Goal: Find specific page/section: Find specific page/section

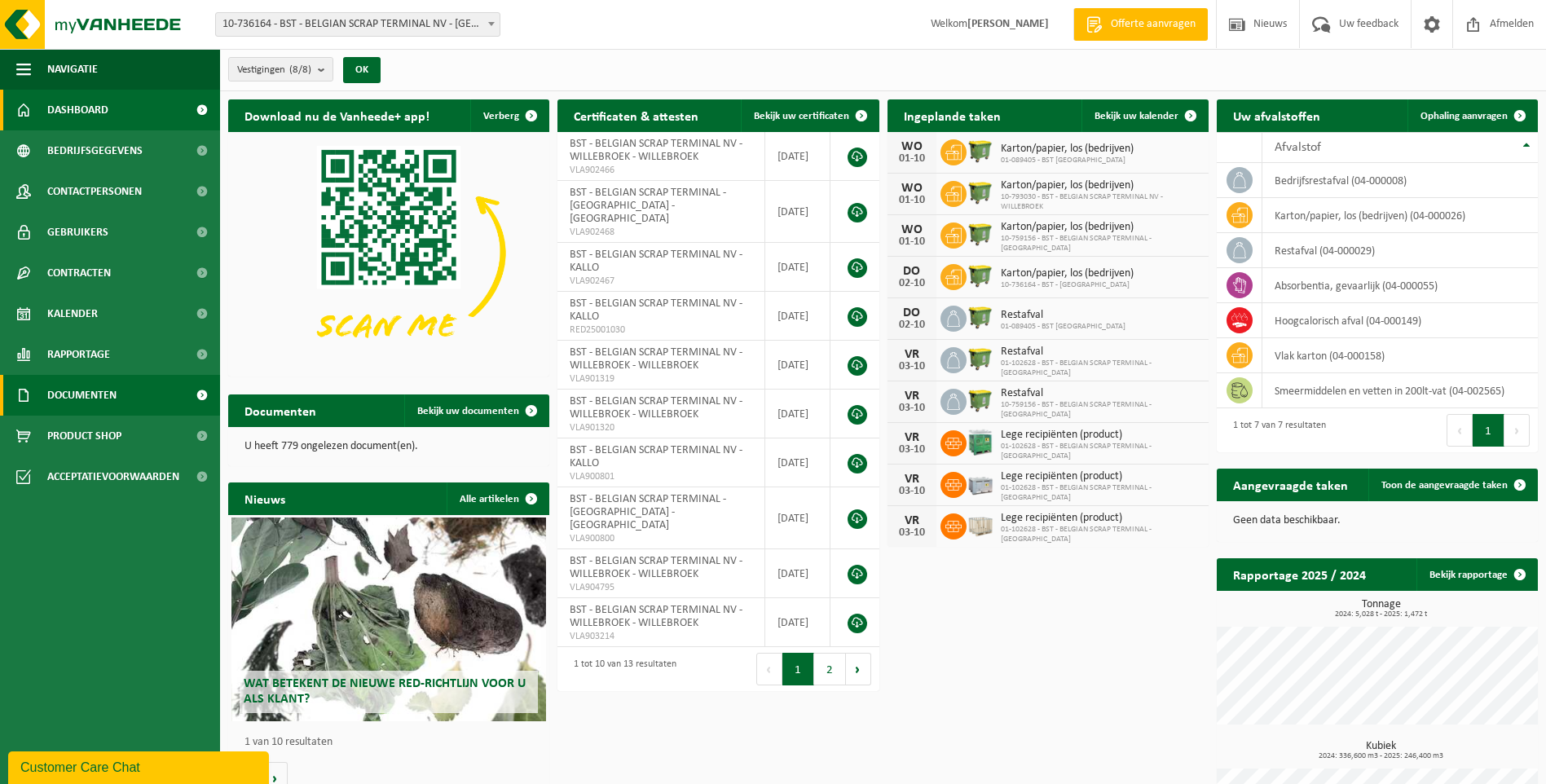
click at [91, 392] on span "Documenten" at bounding box center [82, 395] width 70 height 41
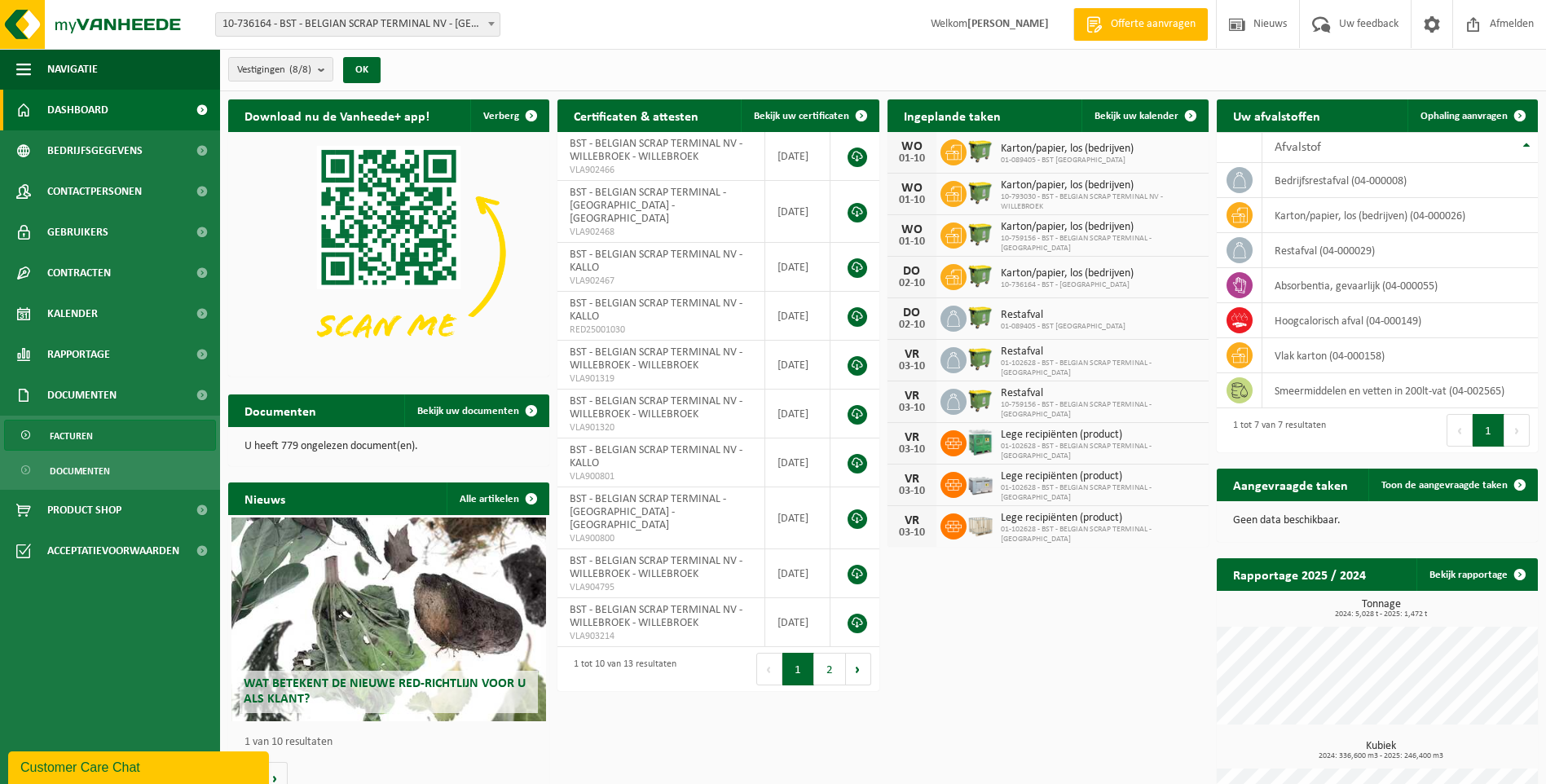
click at [81, 433] on span "Facturen" at bounding box center [71, 436] width 43 height 31
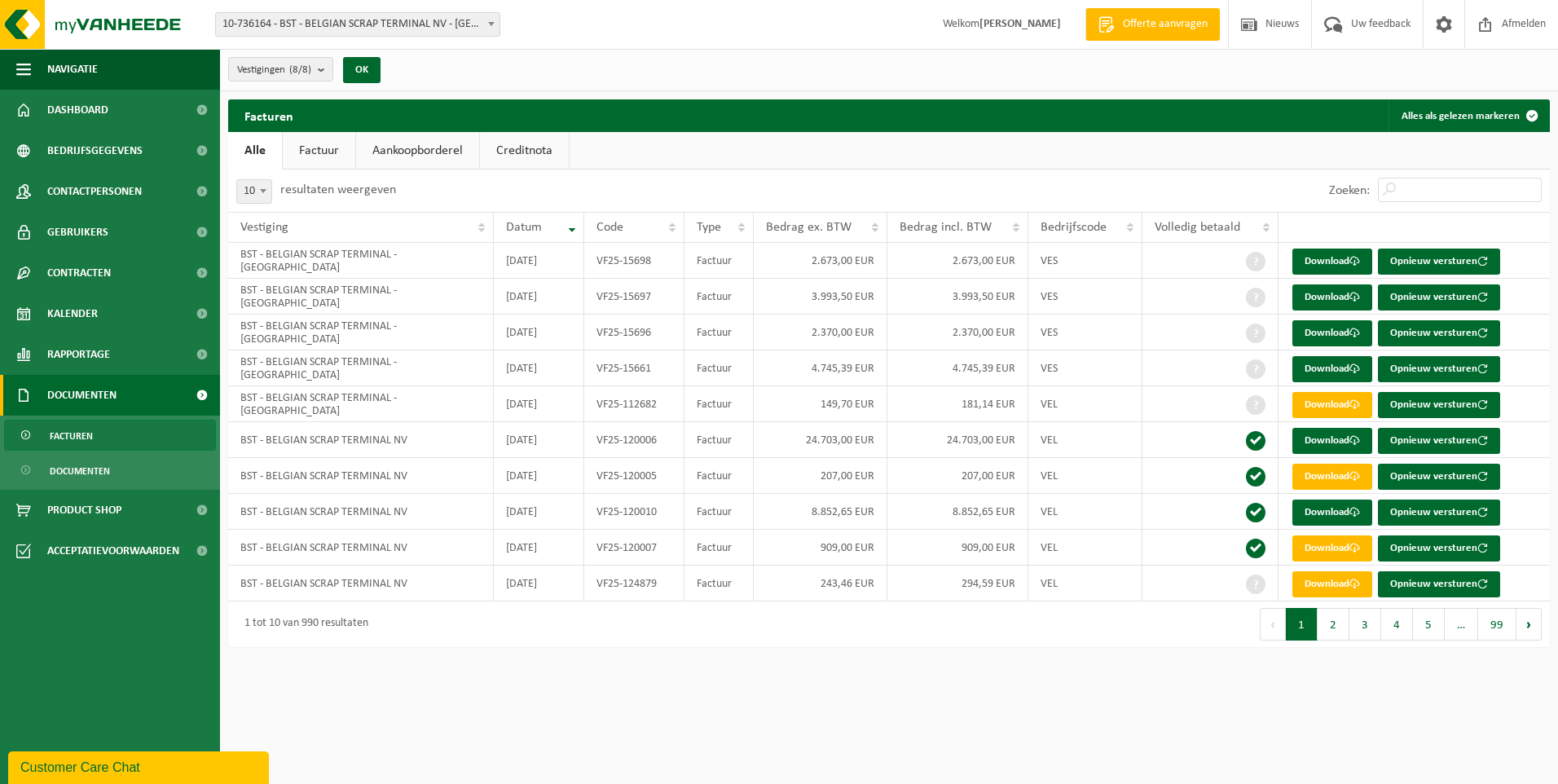
click at [520, 143] on link "Creditnota" at bounding box center [524, 150] width 89 height 37
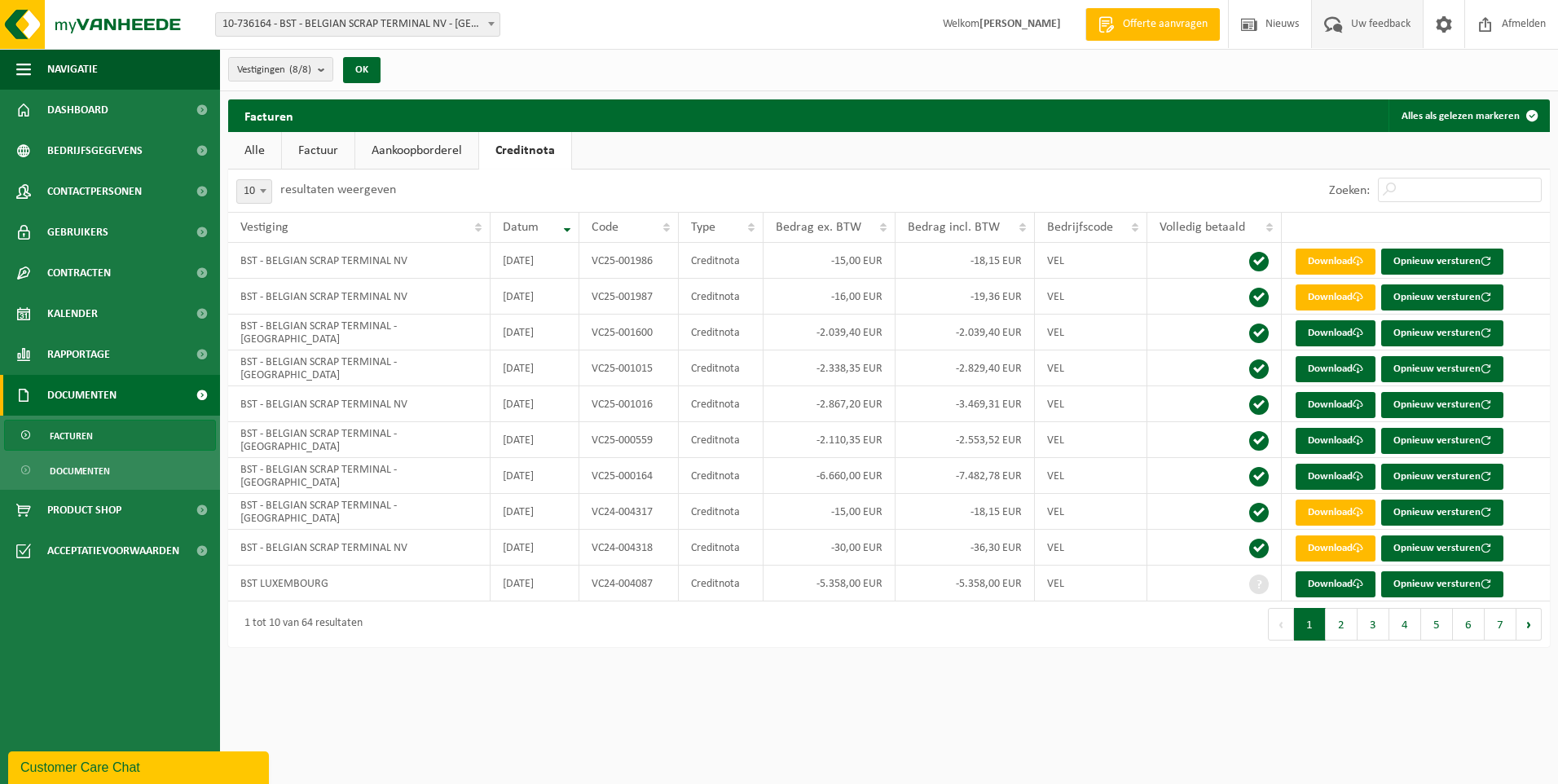
click at [1354, 26] on span "Uw feedback" at bounding box center [1381, 24] width 68 height 48
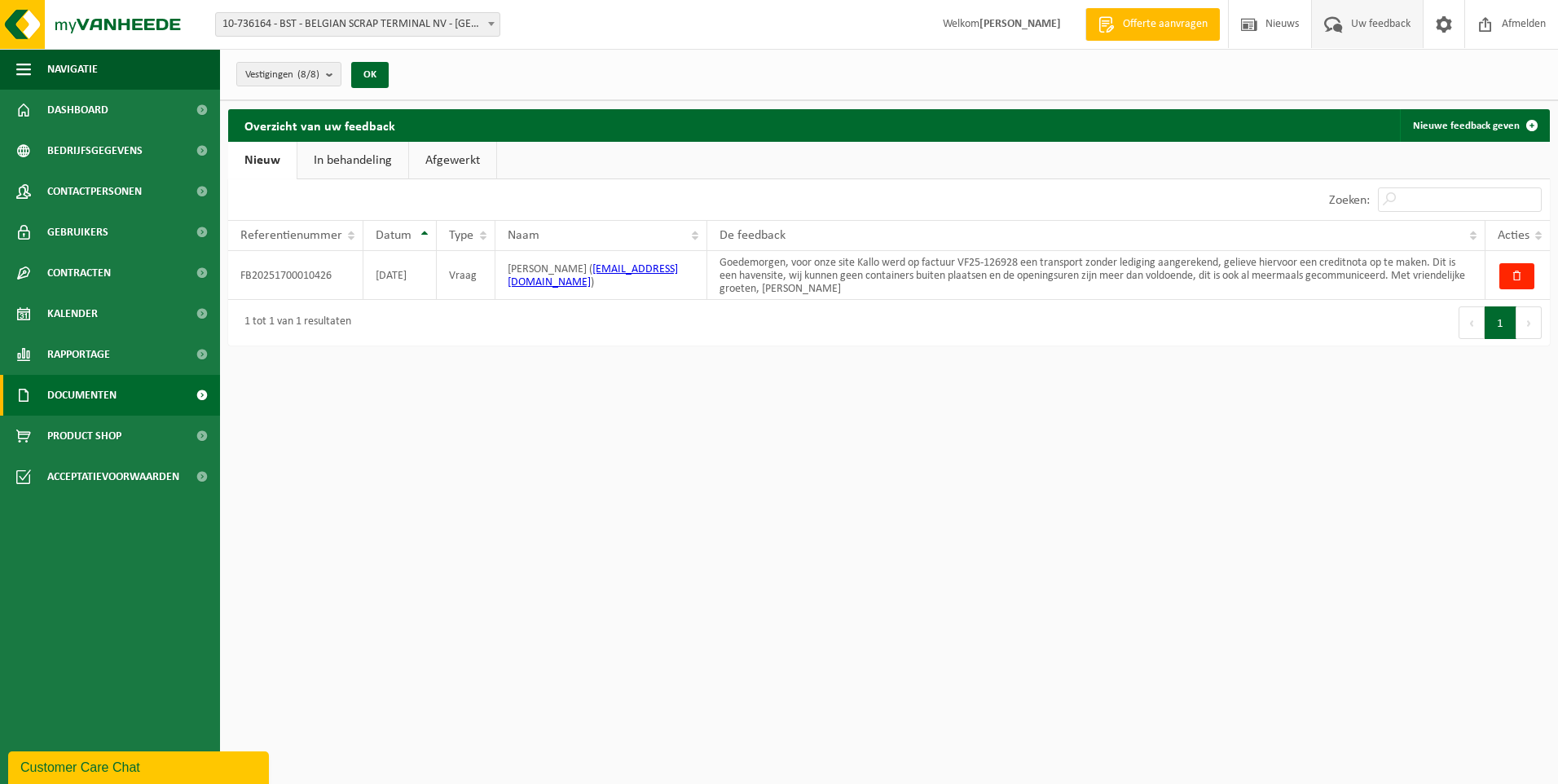
click at [65, 396] on span "Documenten" at bounding box center [82, 395] width 70 height 41
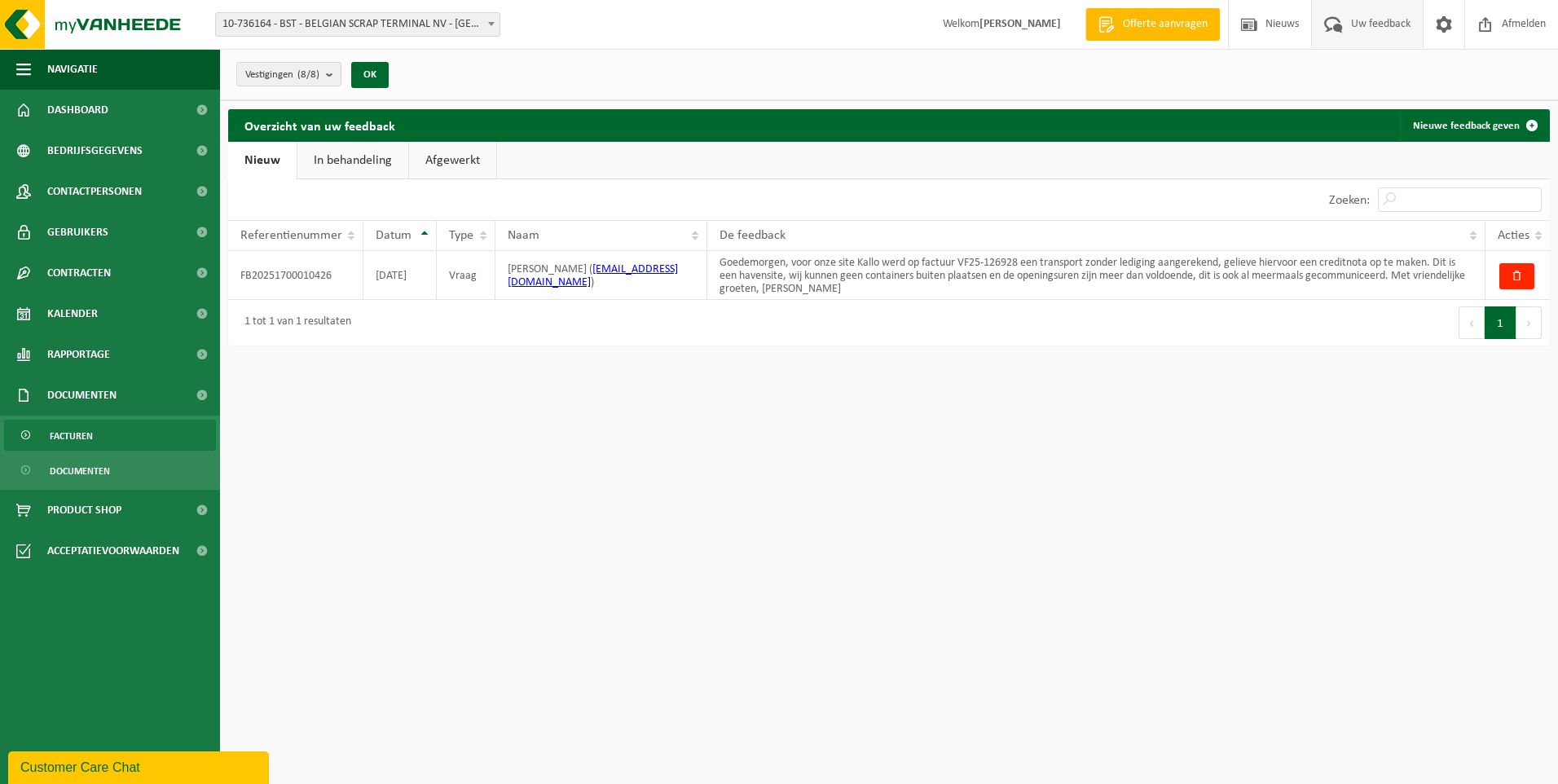
click at [73, 434] on span "Facturen" at bounding box center [71, 436] width 43 height 31
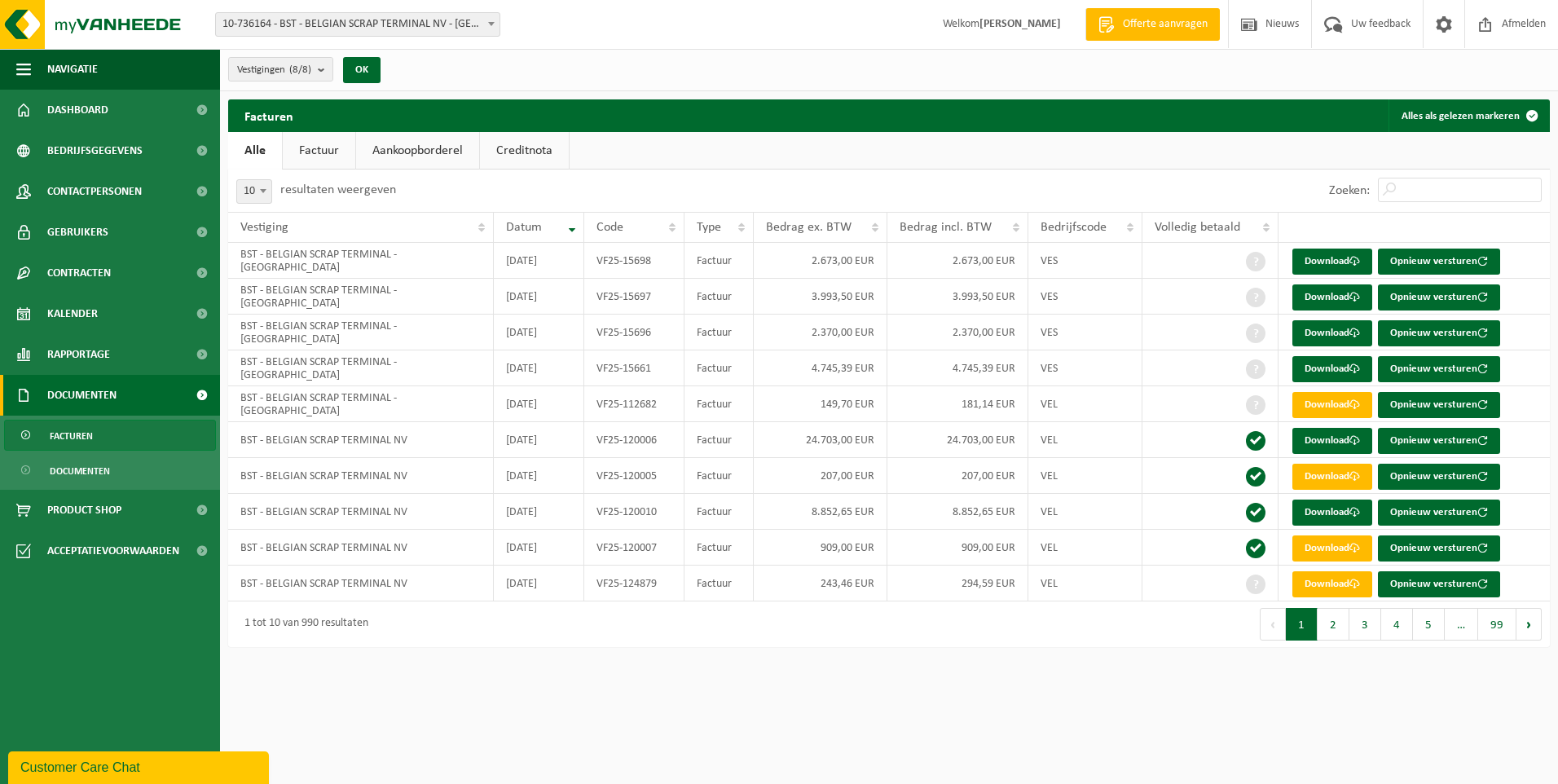
click at [511, 150] on link "Creditnota" at bounding box center [524, 150] width 89 height 37
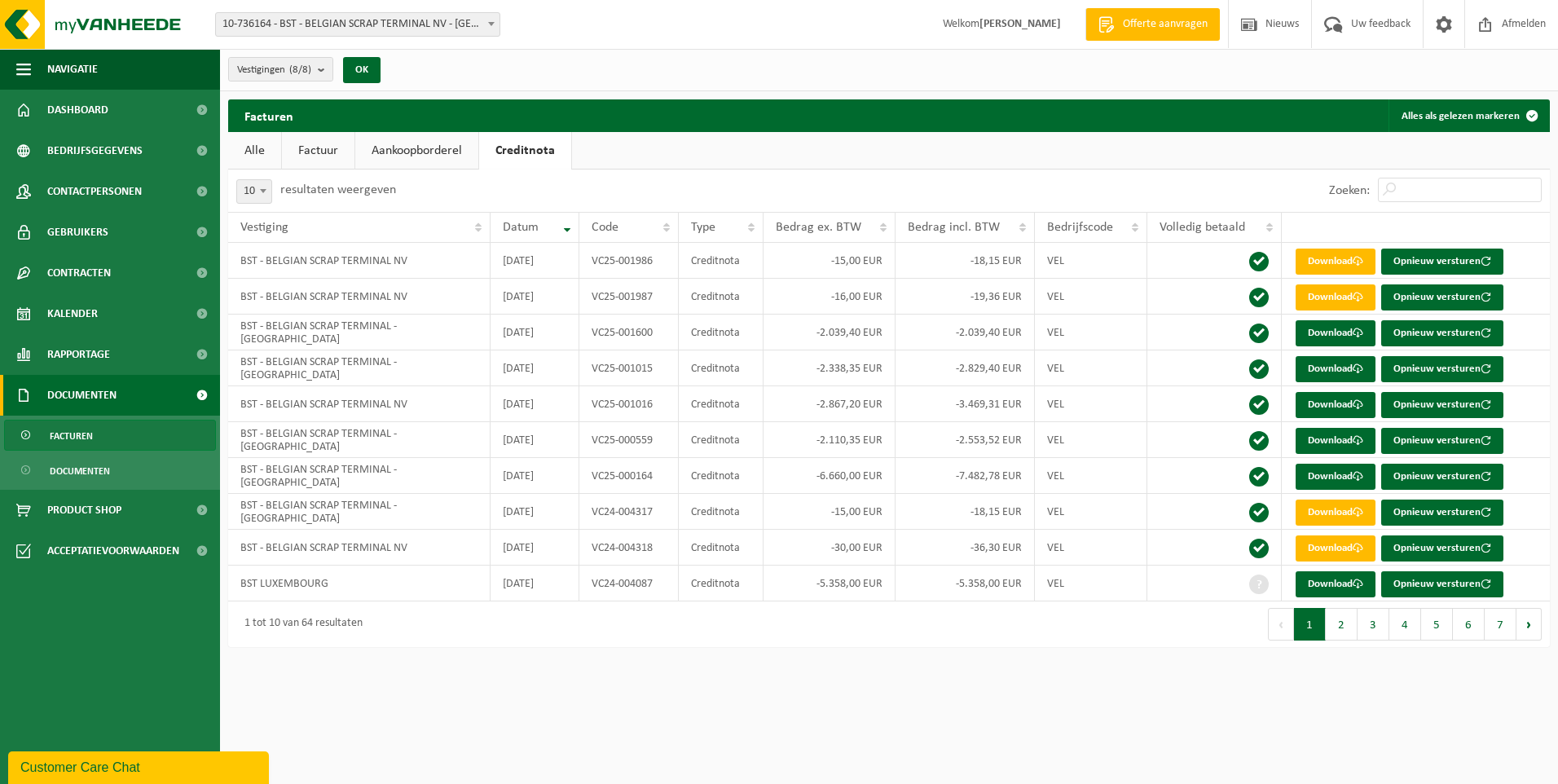
click at [341, 149] on link "Factuur" at bounding box center [318, 150] width 72 height 37
